Goal: Task Accomplishment & Management: Use online tool/utility

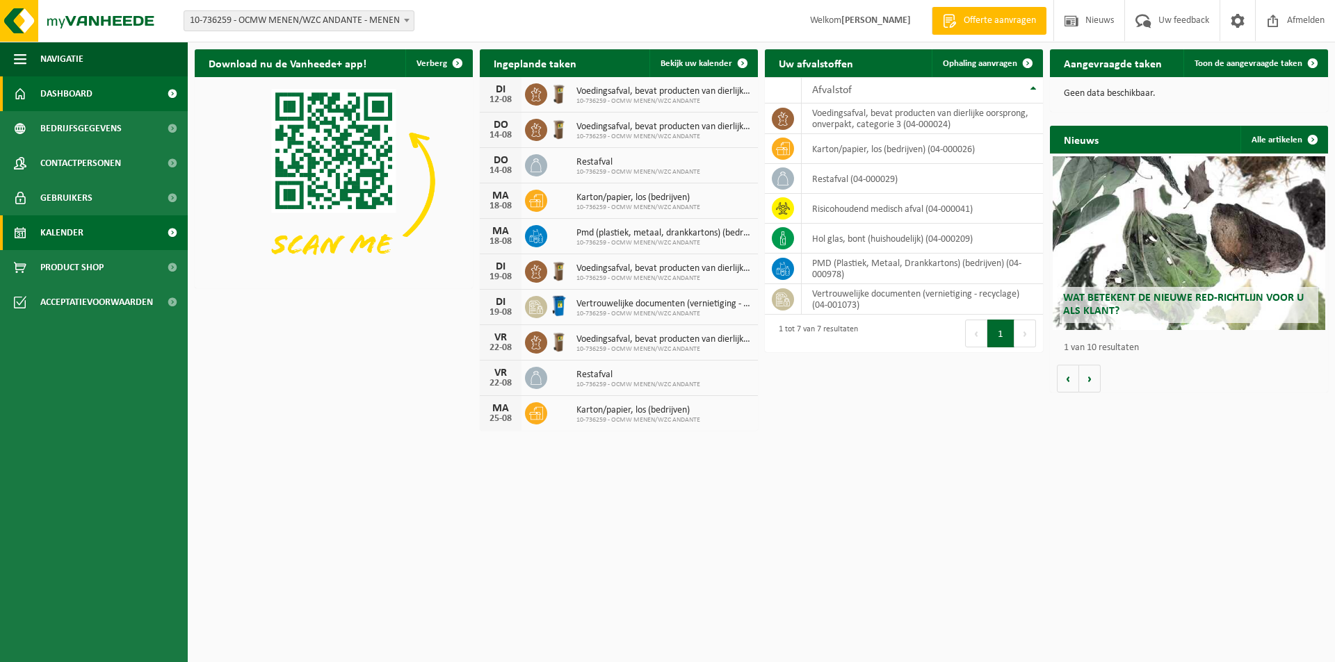
click at [124, 230] on link "Kalender" at bounding box center [94, 232] width 188 height 35
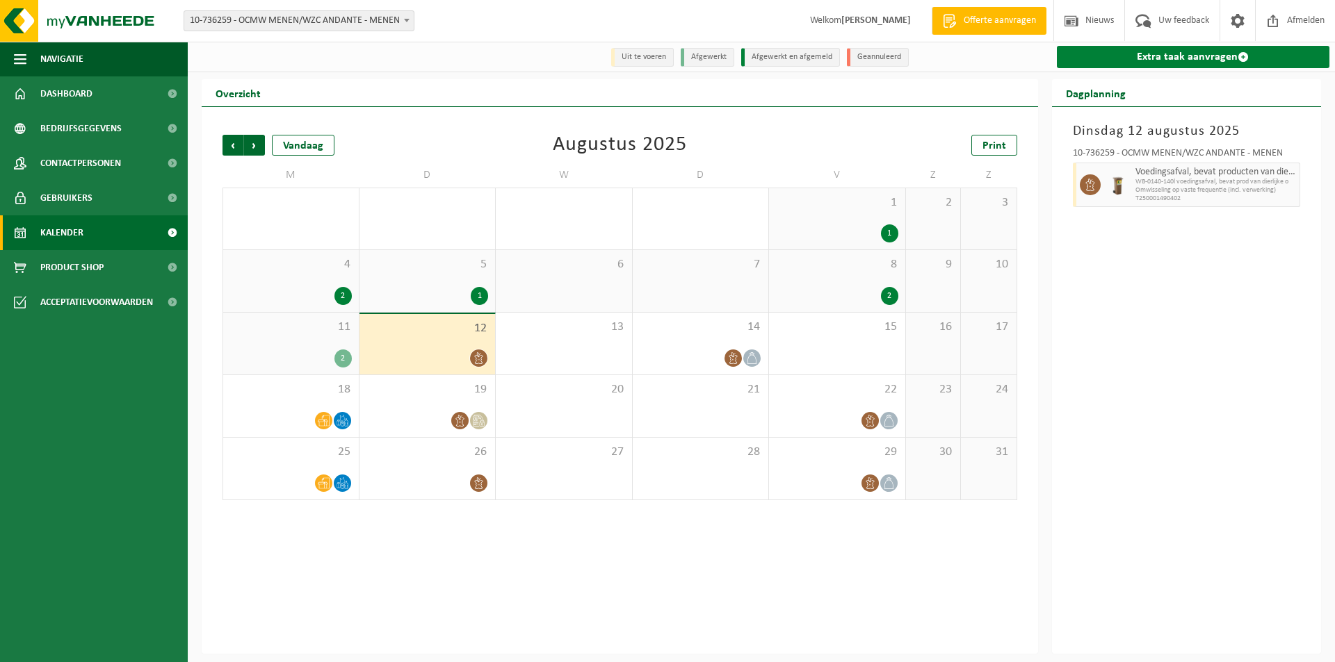
click at [1156, 55] on link "Extra taak aanvragen" at bounding box center [1193, 57] width 273 height 22
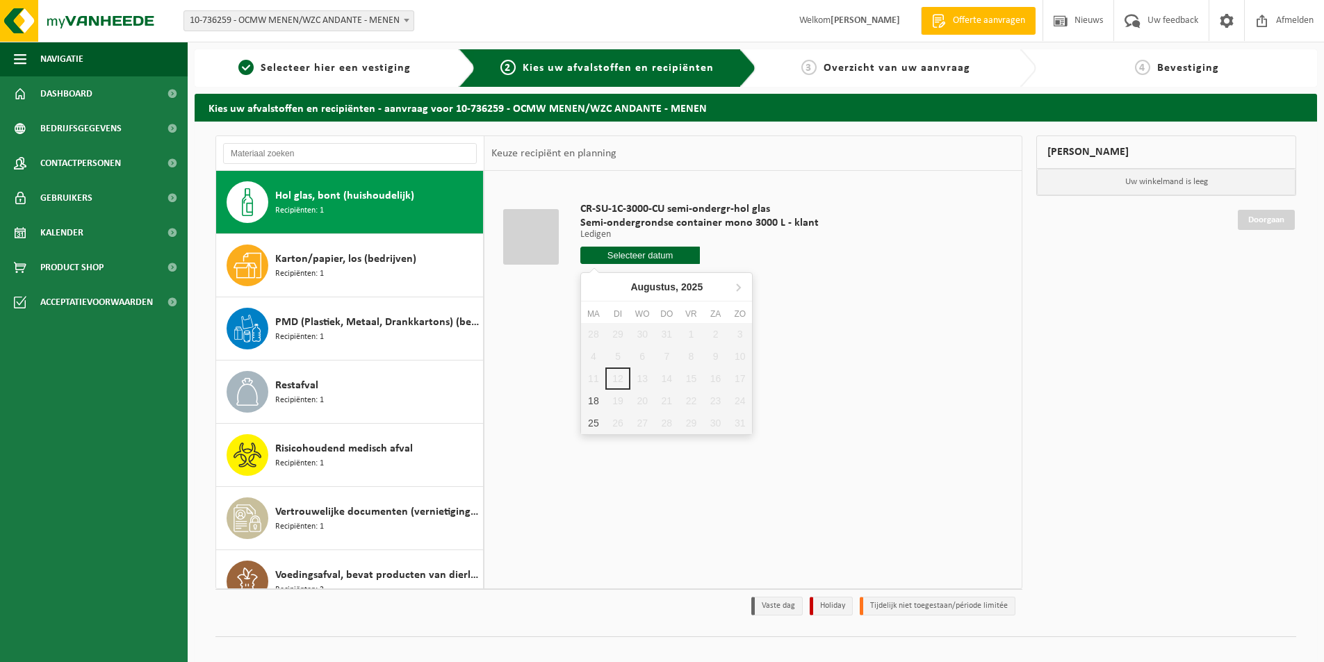
click at [657, 252] on input "text" at bounding box center [640, 255] width 120 height 17
click at [587, 396] on div "18" at bounding box center [593, 401] width 24 height 22
type input "Van 2025-08-18"
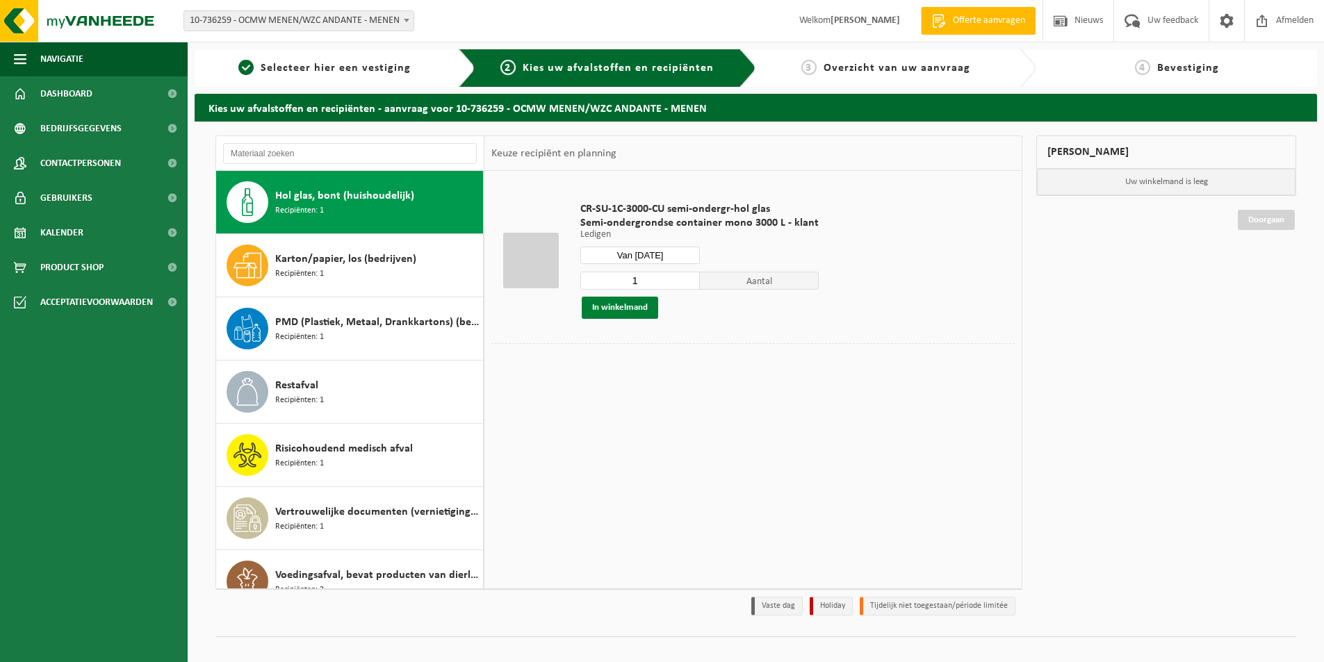
click at [609, 300] on button "In winkelmand" at bounding box center [620, 308] width 76 height 22
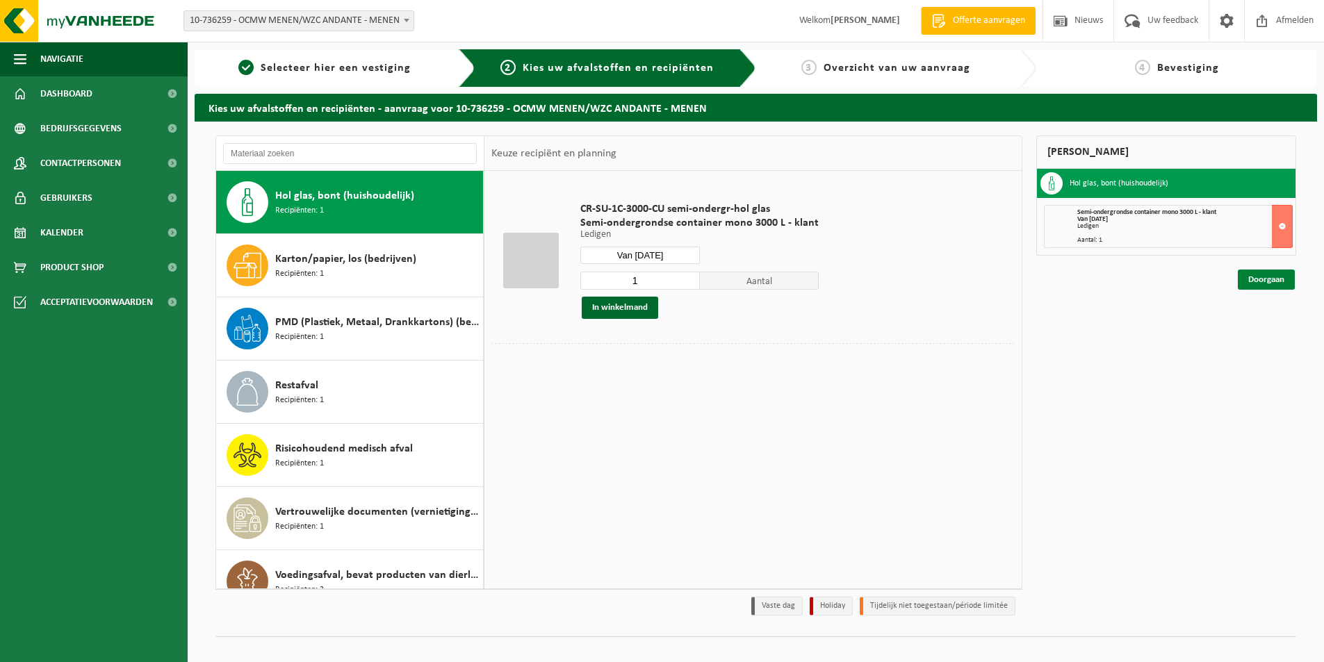
click at [1273, 286] on link "Doorgaan" at bounding box center [1266, 280] width 57 height 20
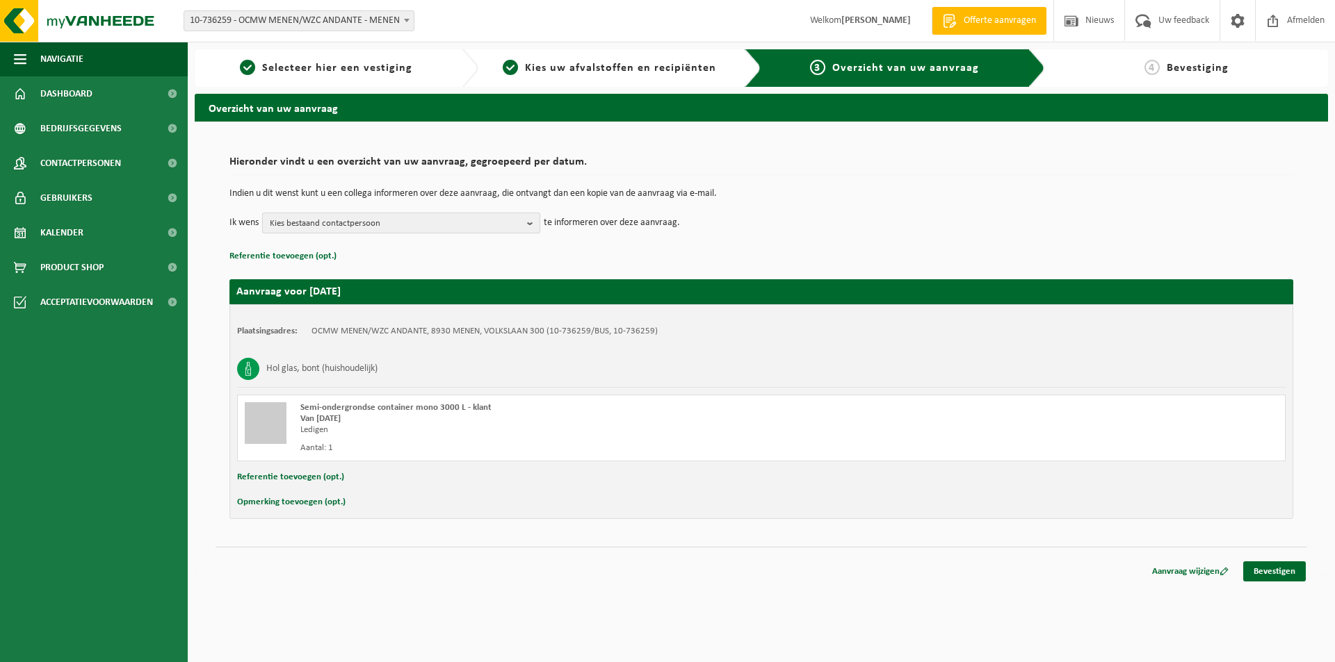
click at [532, 218] on b "button" at bounding box center [533, 222] width 13 height 19
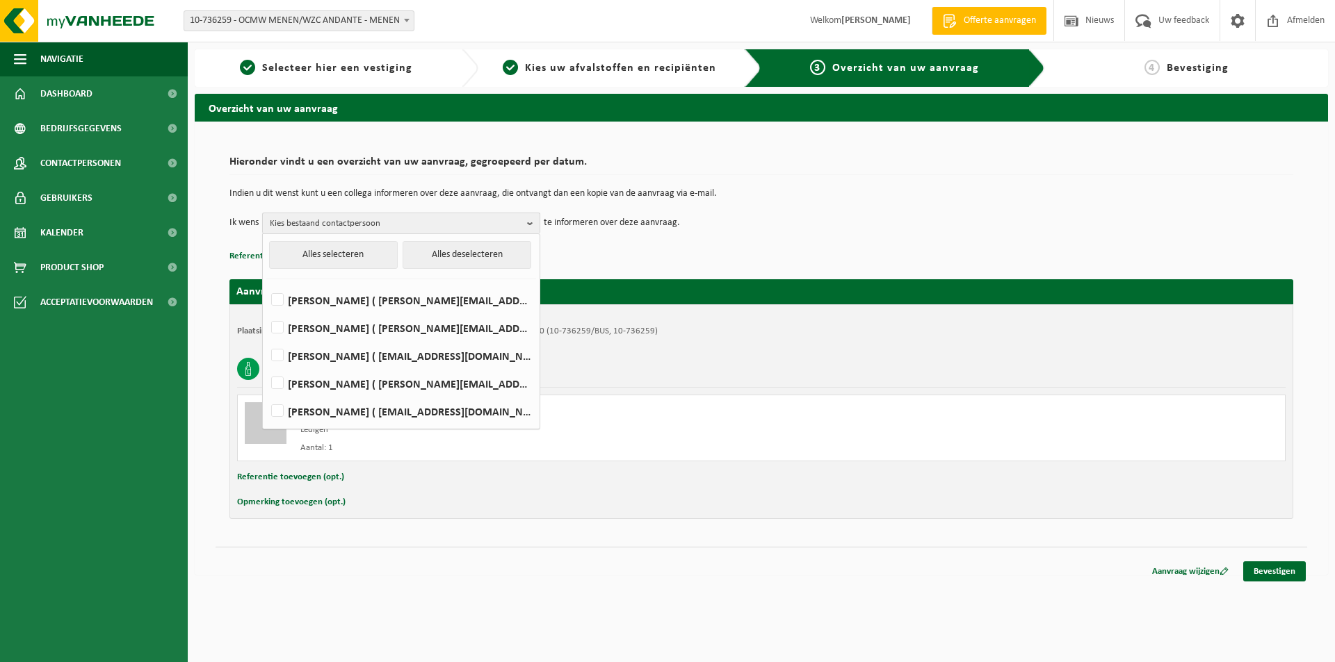
click at [532, 219] on b "button" at bounding box center [533, 223] width 13 height 20
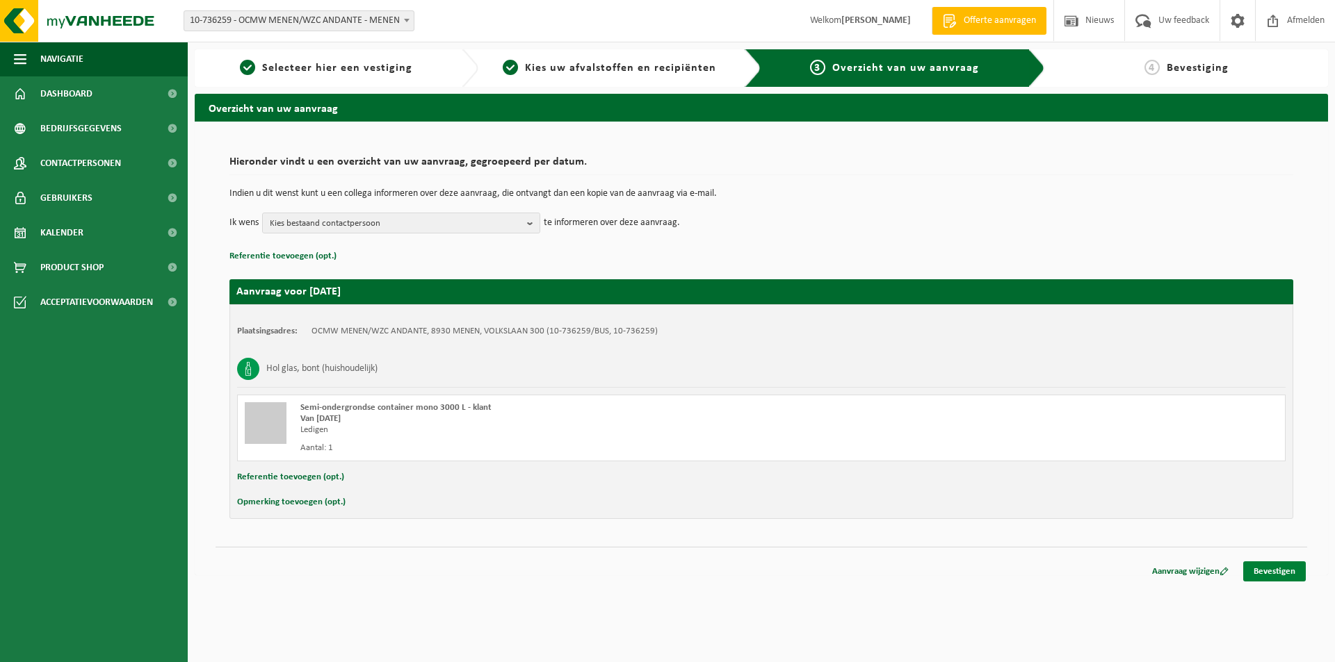
click at [1278, 574] on link "Bevestigen" at bounding box center [1274, 572] width 63 height 20
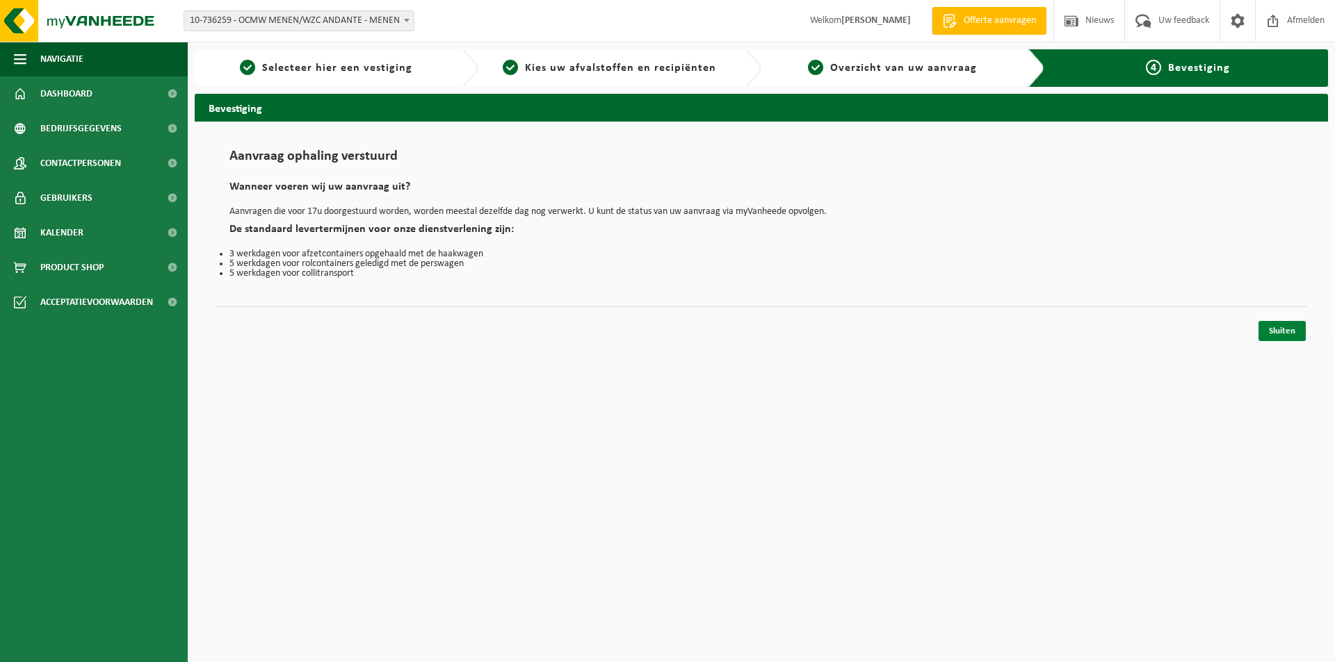
click at [1276, 329] on link "Sluiten" at bounding box center [1281, 331] width 47 height 20
